Goal: Task Accomplishment & Management: Manage account settings

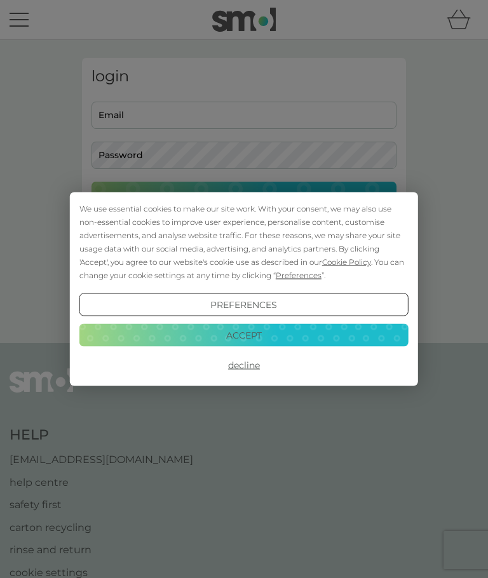
click at [236, 368] on button "Decline" at bounding box center [243, 365] width 329 height 23
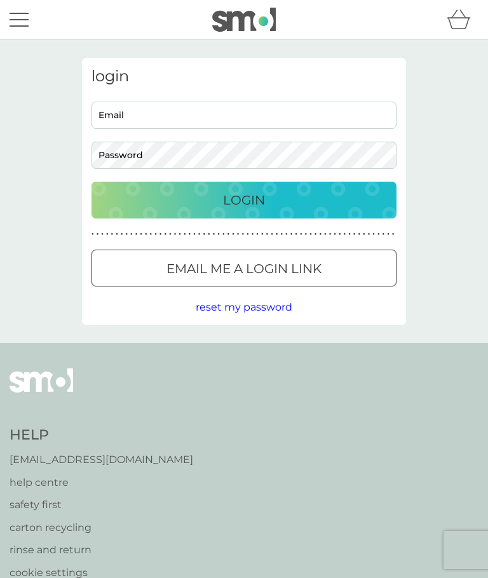
click at [111, 113] on input "Email" at bounding box center [243, 115] width 305 height 27
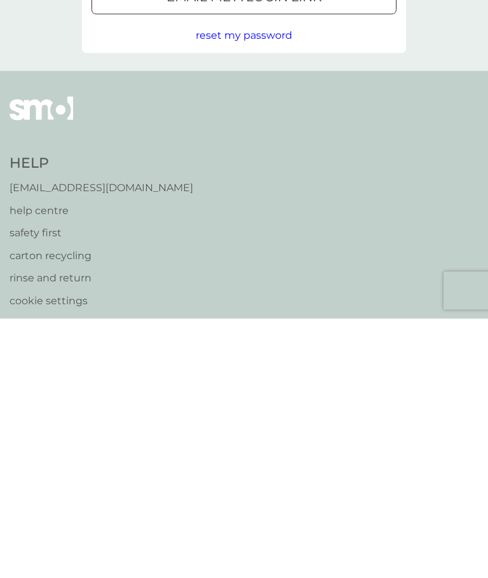
scroll to position [9, 0]
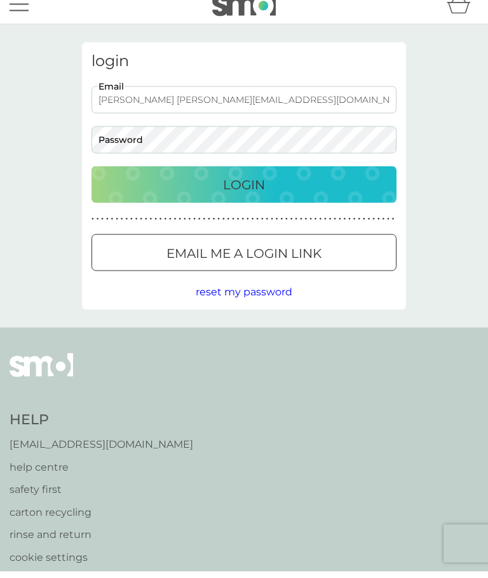
click at [139, 181] on div "Login" at bounding box center [243, 191] width 279 height 20
click at [134, 97] on input "sharon uckland@rocketmail.com" at bounding box center [243, 106] width 305 height 27
type input "[EMAIL_ADDRESS][DOMAIN_NAME]"
click at [187, 173] on button "Login" at bounding box center [243, 191] width 305 height 37
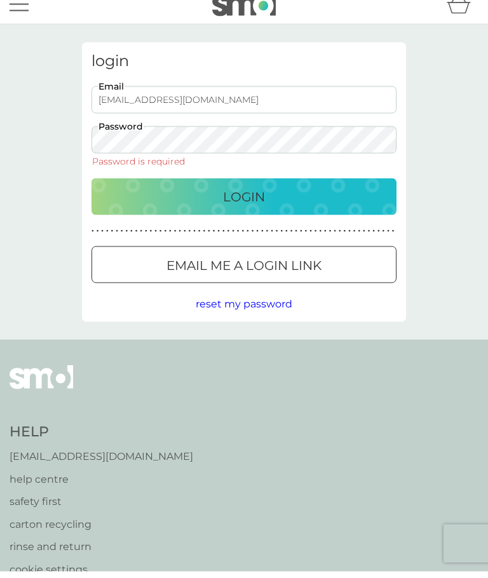
click at [229, 304] on span "reset my password" at bounding box center [244, 310] width 97 height 12
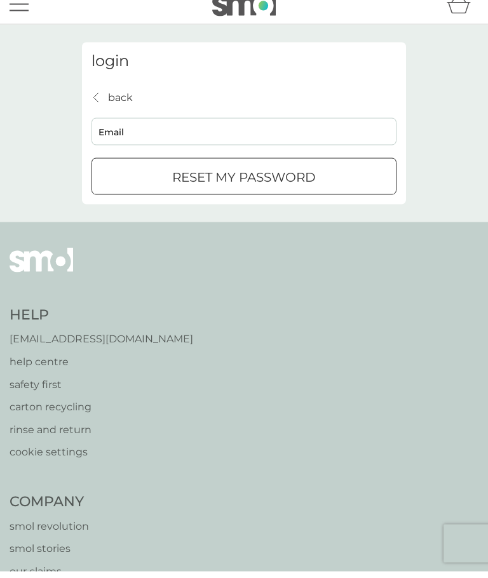
scroll to position [16, 0]
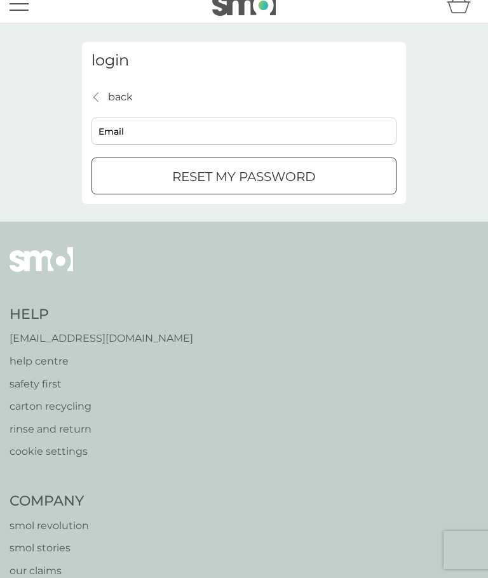
click at [113, 127] on input "Email" at bounding box center [243, 131] width 305 height 27
type input "[EMAIL_ADDRESS][DOMAIN_NAME]"
click at [107, 170] on div "reset my password" at bounding box center [244, 177] width 304 height 20
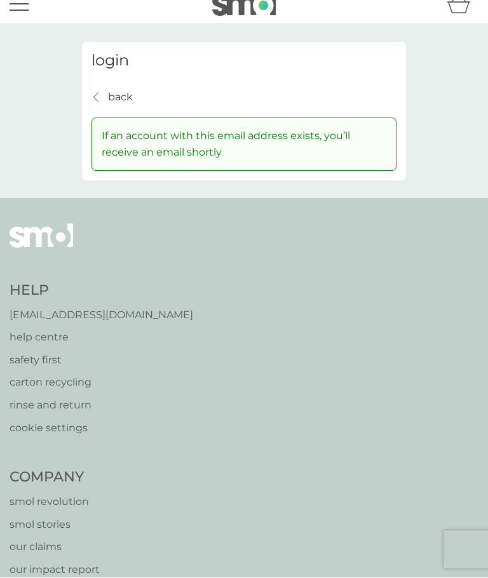
scroll to position [16, 0]
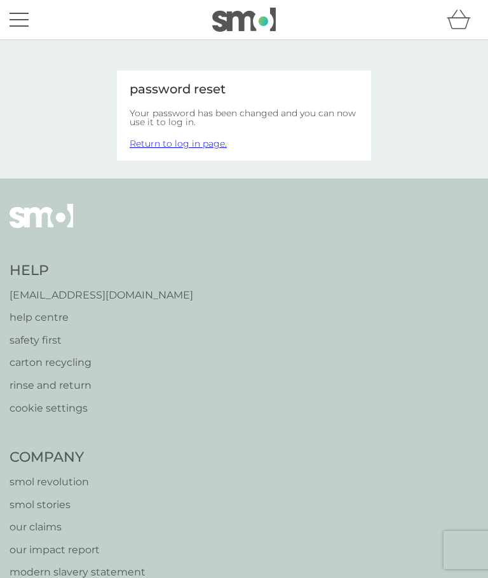
click at [168, 143] on link "Return to log in page." at bounding box center [178, 143] width 97 height 11
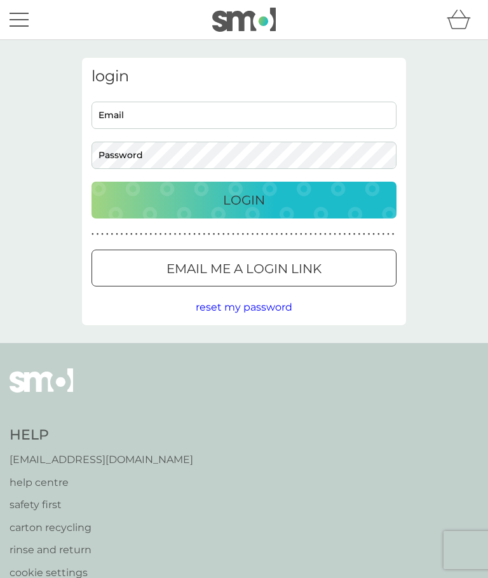
click at [97, 111] on input "Email" at bounding box center [243, 115] width 305 height 27
type input "[EMAIL_ADDRESS][DOMAIN_NAME]"
click at [87, 156] on div "[EMAIL_ADDRESS][DOMAIN_NAME] Email Password" at bounding box center [244, 135] width 314 height 67
click at [213, 198] on div "Login" at bounding box center [243, 200] width 279 height 20
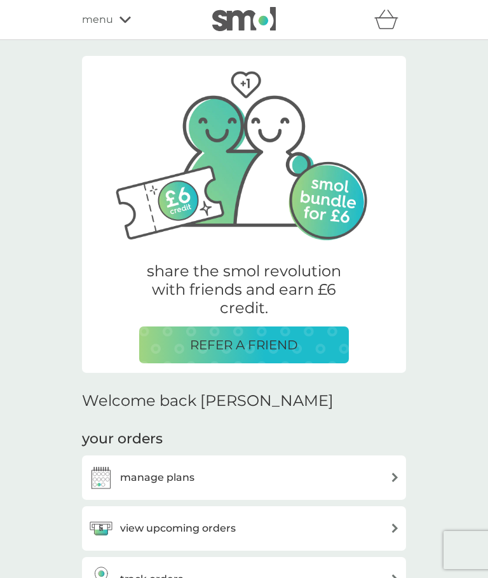
click at [131, 473] on h3 "manage plans" at bounding box center [157, 477] width 74 height 17
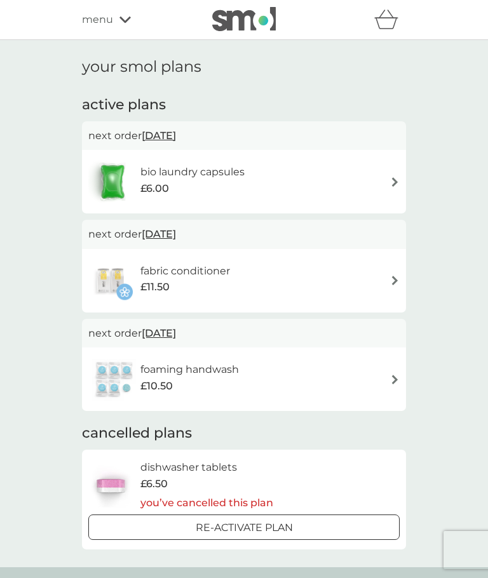
click at [486, 262] on div "your smol plans active plans next order 24 Nov 2025 bio laundry capsules £6.00 …" at bounding box center [244, 303] width 488 height 527
click at [391, 178] on img at bounding box center [395, 182] width 10 height 10
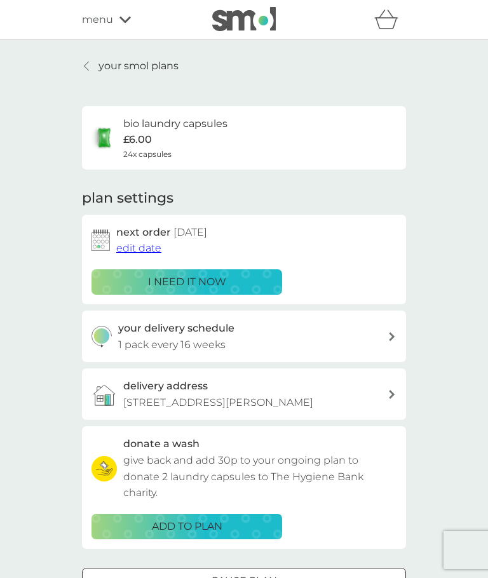
click at [159, 278] on p "i need it now" at bounding box center [187, 282] width 78 height 17
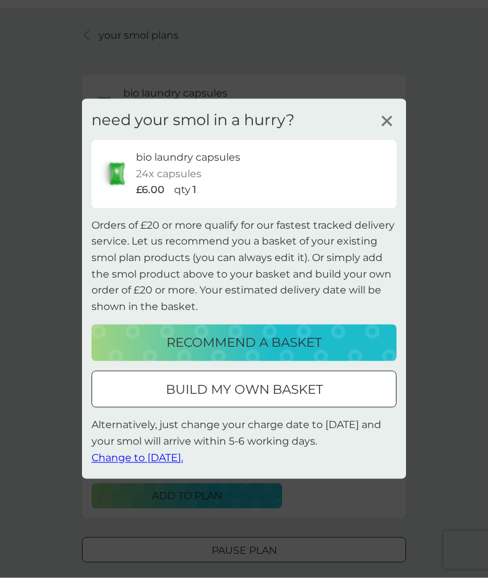
scroll to position [31, 0]
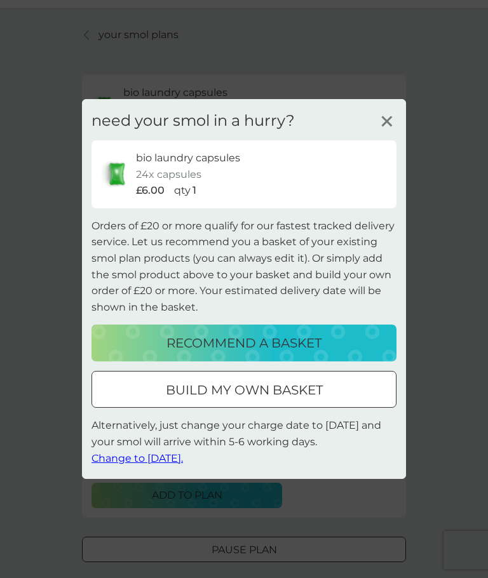
click at [131, 464] on span "Change to tomorrow." at bounding box center [136, 458] width 91 height 12
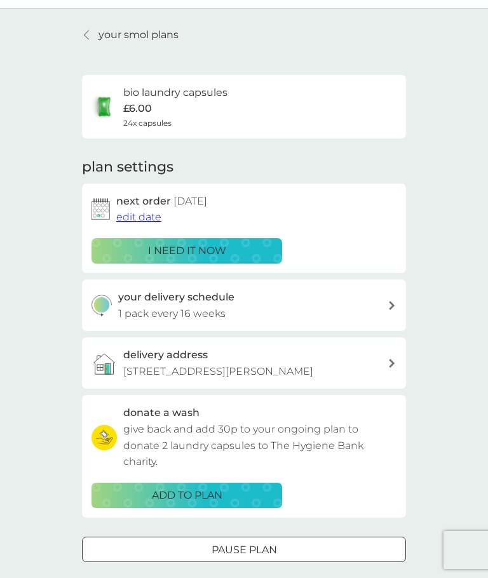
click at [387, 305] on div "your delivery schedule 1 pack every 16 weeks" at bounding box center [253, 305] width 270 height 32
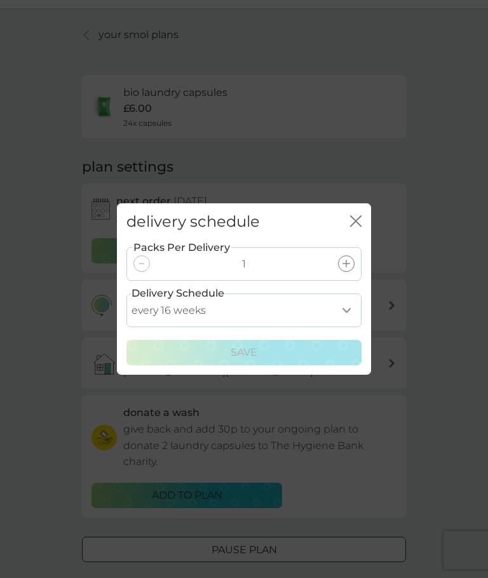
click at [345, 327] on select "every 1 week every 2 weeks every 3 weeks every 4 weeks every 5 weeks every 6 we…" at bounding box center [243, 310] width 235 height 34
select select "63"
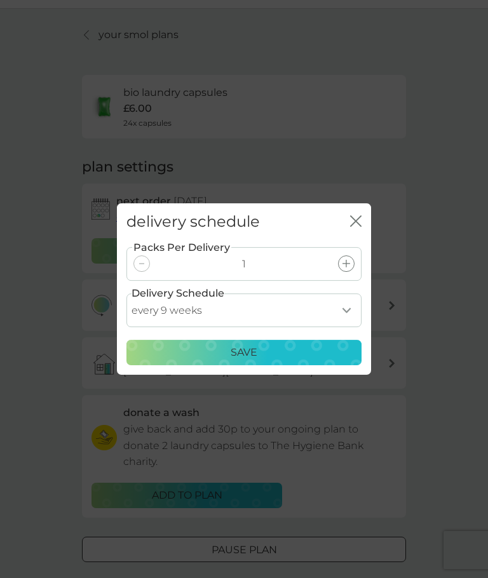
click at [232, 361] on p "Save" at bounding box center [244, 352] width 27 height 17
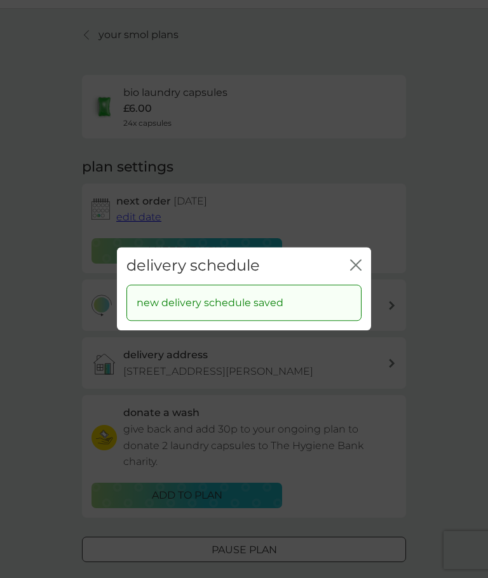
click at [354, 270] on icon "close" at bounding box center [353, 265] width 5 height 10
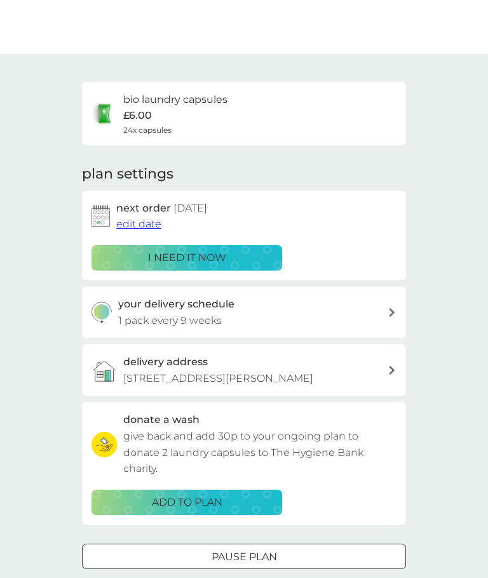
scroll to position [0, 0]
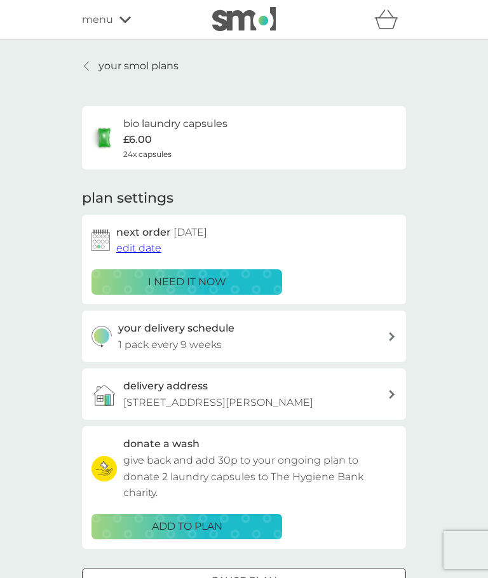
click at [111, 66] on p "your smol plans" at bounding box center [138, 66] width 80 height 17
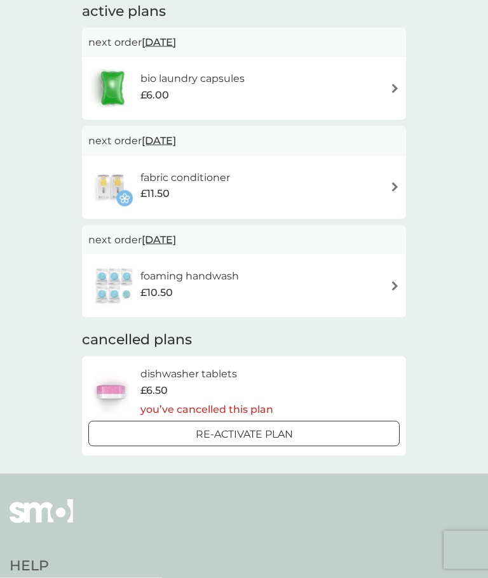
scroll to position [92, 0]
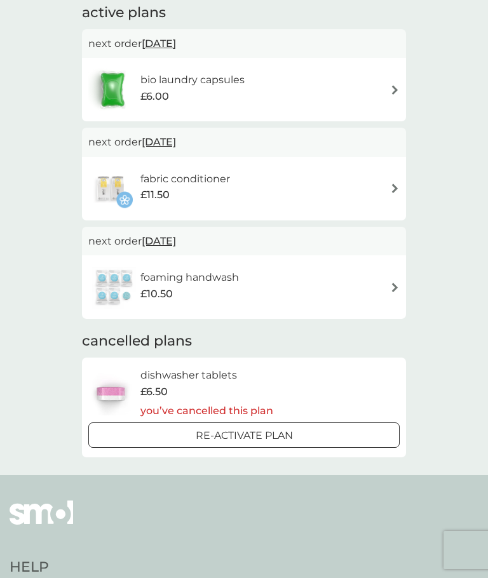
click at [391, 288] on img at bounding box center [395, 288] width 10 height 10
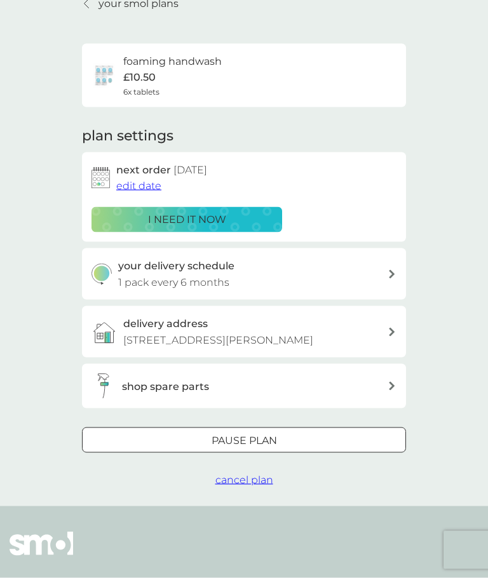
scroll to position [63, 0]
click at [238, 480] on span "cancel plan" at bounding box center [244, 479] width 58 height 12
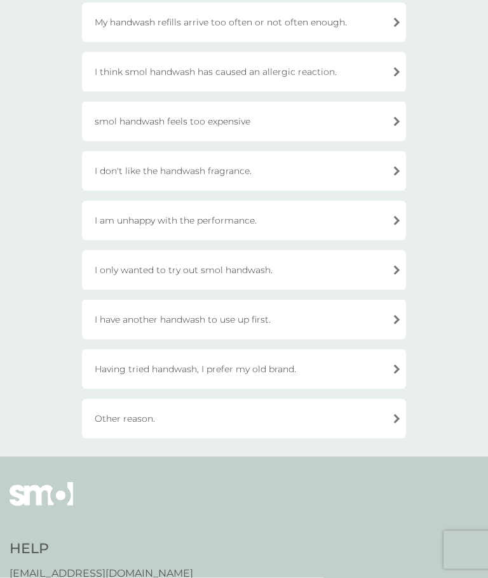
scroll to position [147, 0]
click at [394, 268] on div "I only wanted to try out smol handwash." at bounding box center [244, 271] width 324 height 40
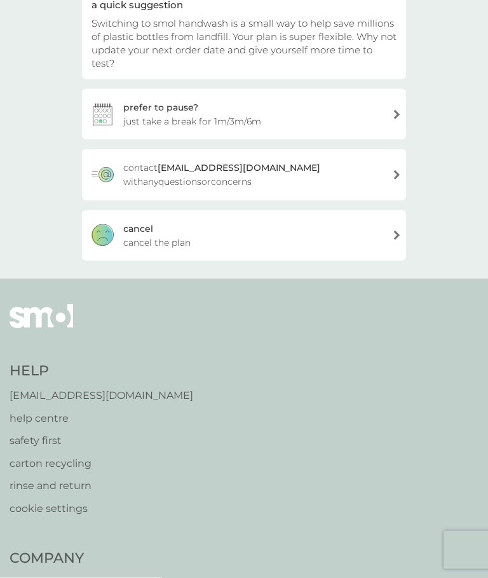
scroll to position [148, 0]
click at [393, 219] on div "cancel cancel the plan" at bounding box center [244, 235] width 324 height 51
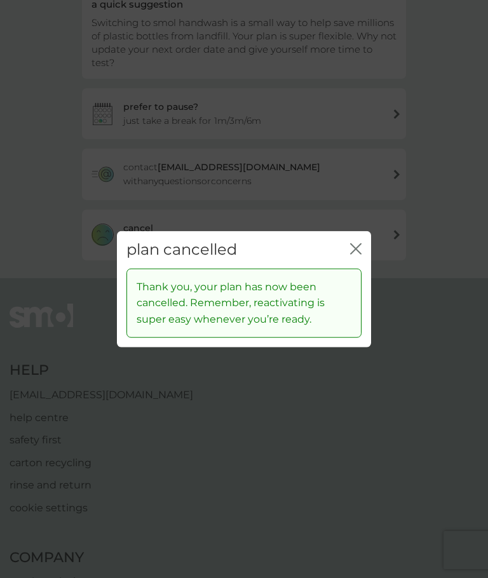
click at [353, 255] on icon "close" at bounding box center [355, 248] width 11 height 11
